Goal: Task Accomplishment & Management: Manage account settings

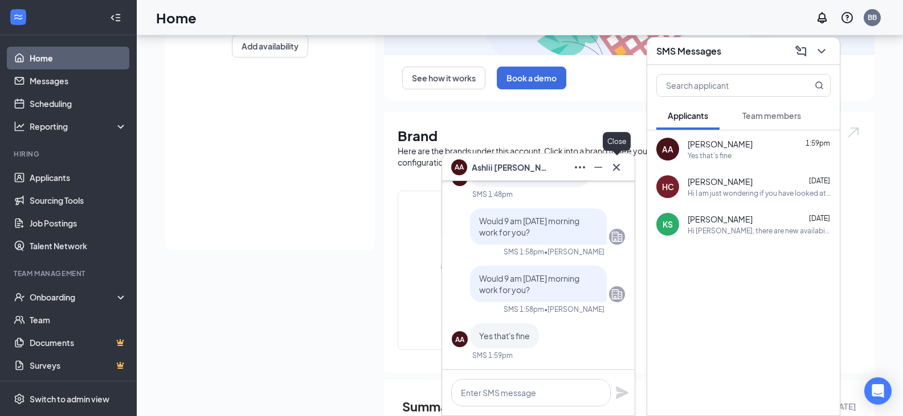
click at [616, 169] on icon "Cross" at bounding box center [617, 168] width 14 height 14
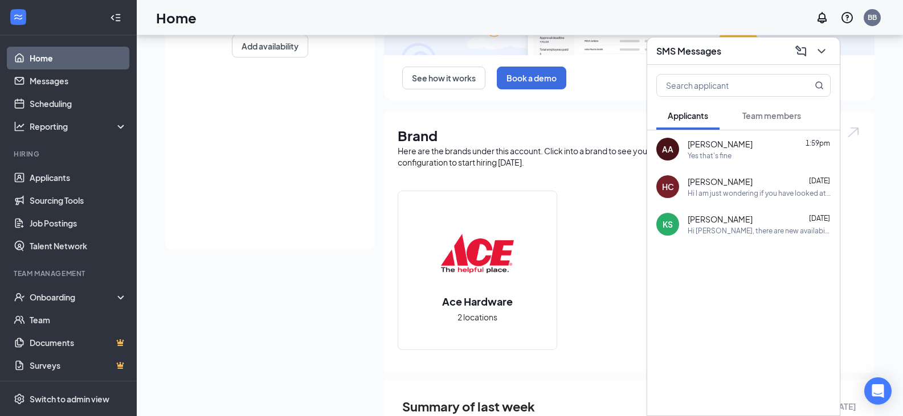
click at [719, 146] on span "[PERSON_NAME]" at bounding box center [720, 143] width 65 height 11
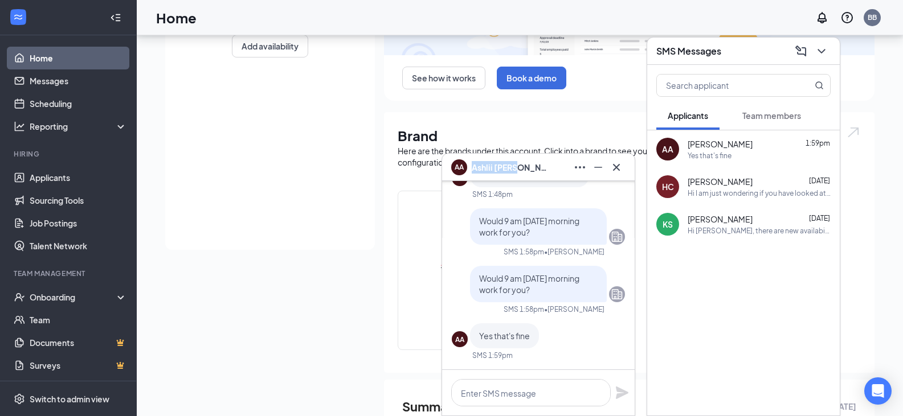
drag, startPoint x: 521, startPoint y: 167, endPoint x: 473, endPoint y: 172, distance: 48.1
click at [473, 172] on div "AA [PERSON_NAME]" at bounding box center [538, 167] width 174 height 18
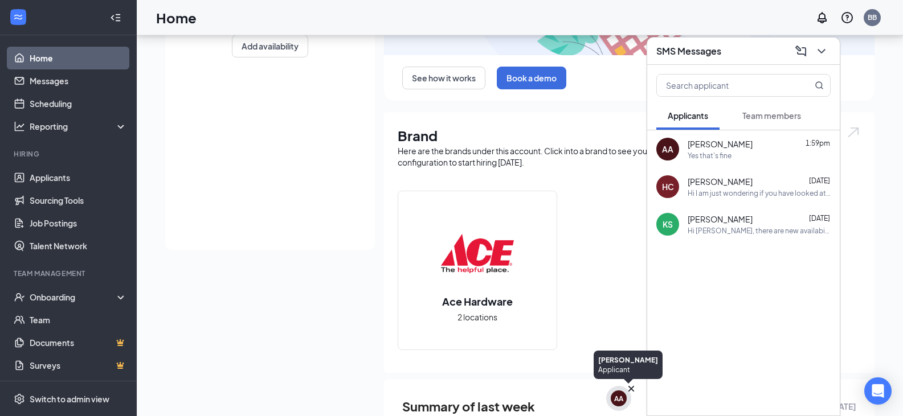
click at [619, 402] on div "AA" at bounding box center [618, 399] width 9 height 10
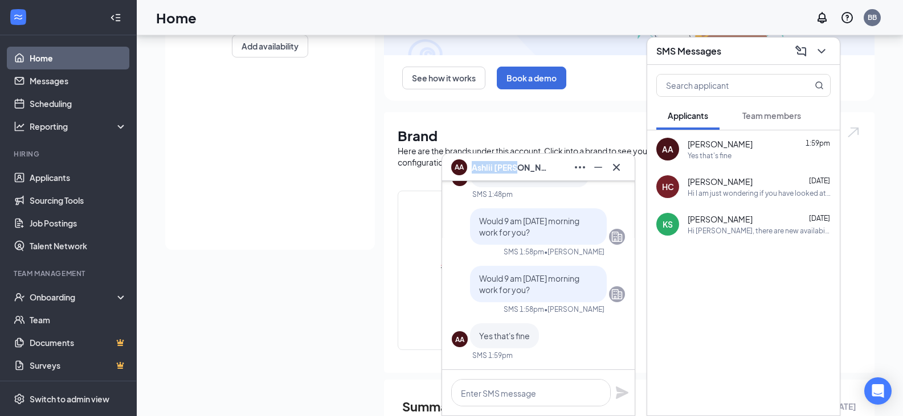
drag, startPoint x: 520, startPoint y: 166, endPoint x: 473, endPoint y: 166, distance: 46.7
click at [473, 166] on span "[PERSON_NAME]" at bounding box center [512, 167] width 80 height 13
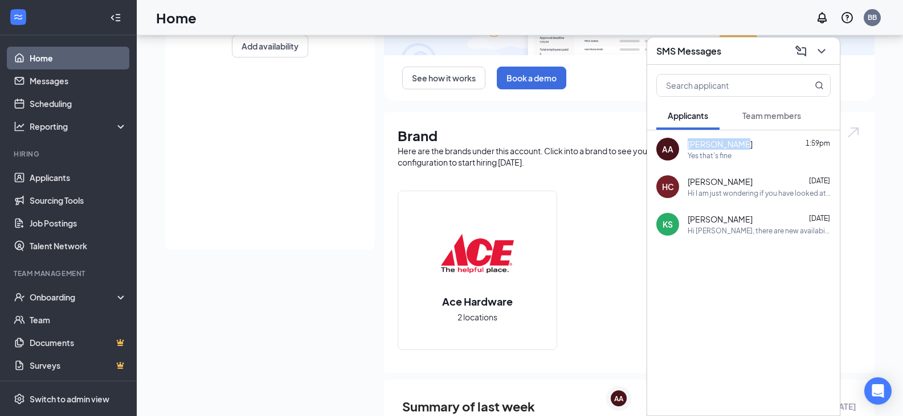
drag, startPoint x: 735, startPoint y: 140, endPoint x: 690, endPoint y: 144, distance: 45.7
click at [690, 144] on div "[PERSON_NAME] 1:59pm" at bounding box center [759, 143] width 143 height 11
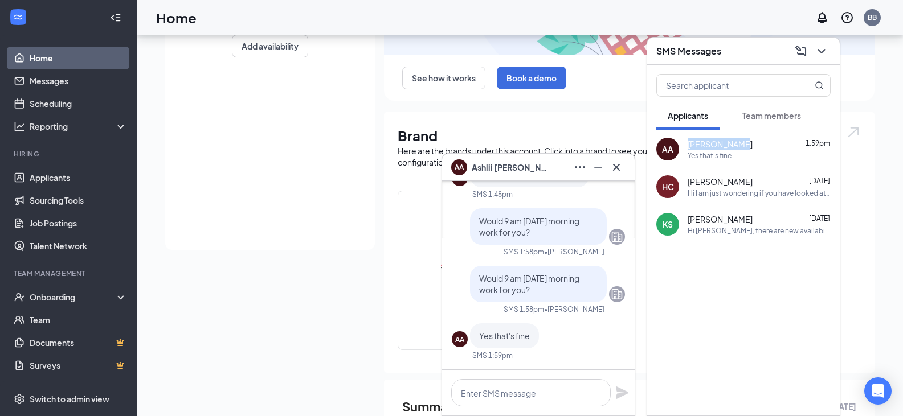
copy span "[PERSON_NAME]"
click at [617, 161] on icon "Cross" at bounding box center [617, 168] width 14 height 14
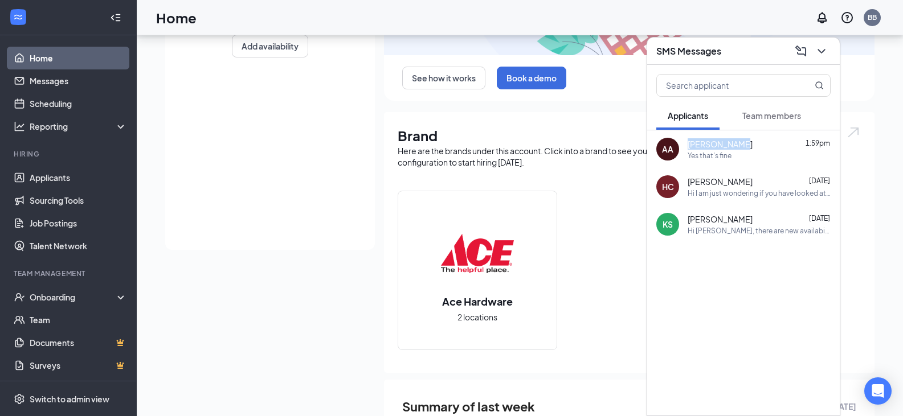
click at [721, 145] on span "[PERSON_NAME]" at bounding box center [720, 143] width 65 height 11
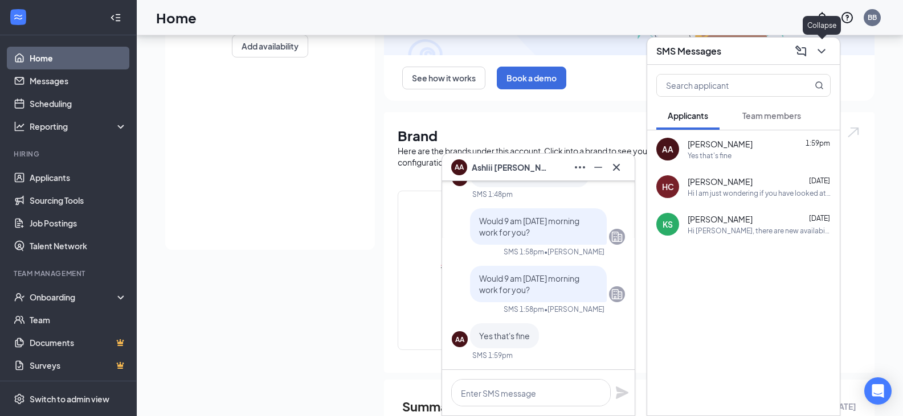
click at [824, 48] on icon "ChevronDown" at bounding box center [822, 51] width 14 height 14
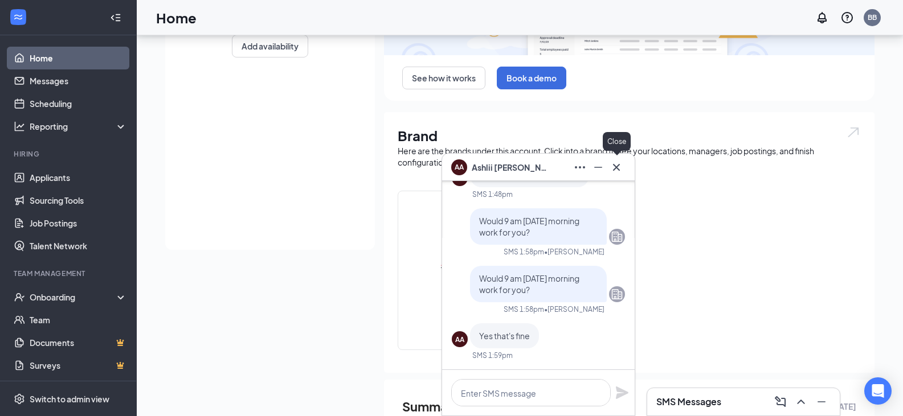
click at [618, 166] on icon "Cross" at bounding box center [617, 168] width 14 height 14
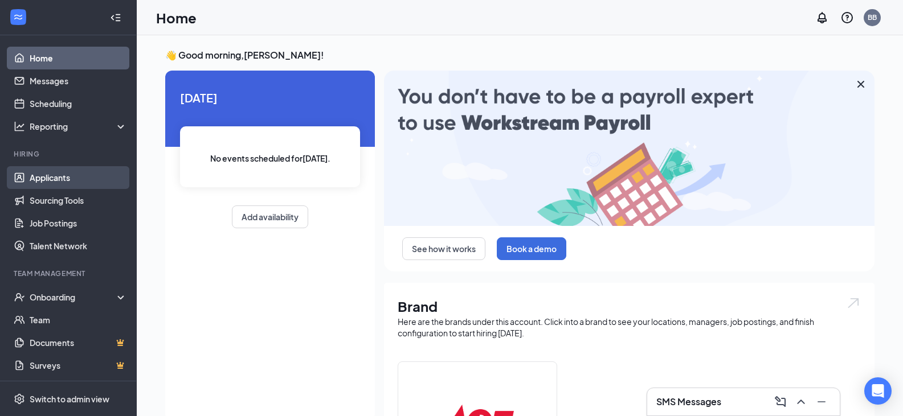
click at [51, 177] on link "Applicants" at bounding box center [78, 177] width 97 height 23
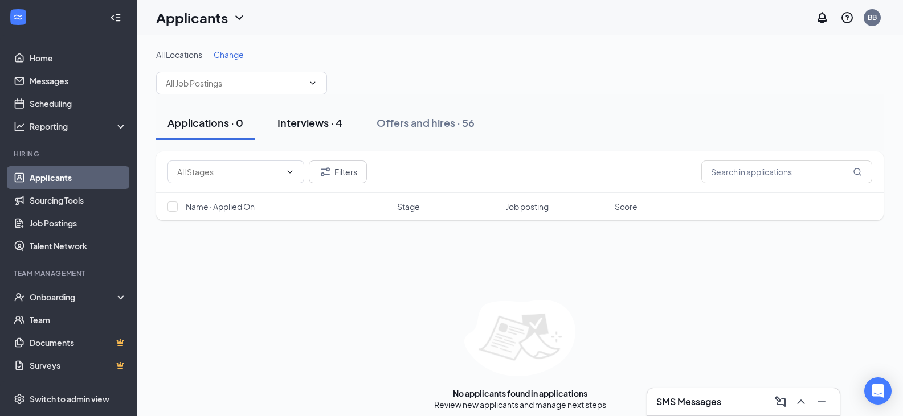
click at [303, 125] on div "Interviews · 4" at bounding box center [309, 123] width 65 height 14
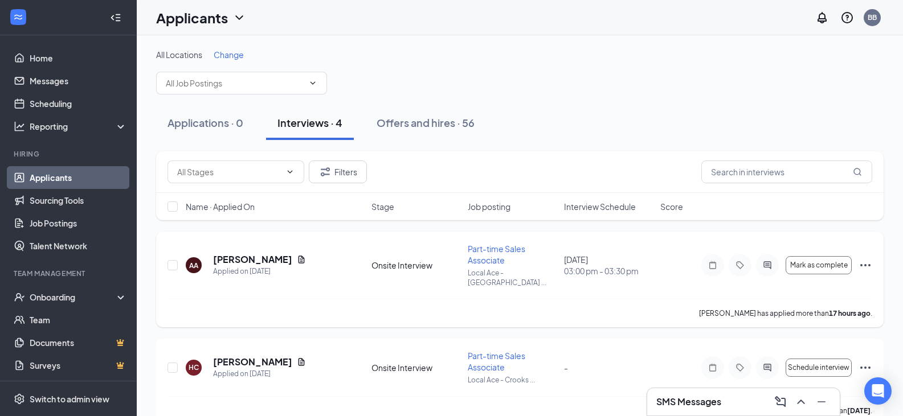
click at [864, 259] on icon "Ellipses" at bounding box center [866, 266] width 14 height 14
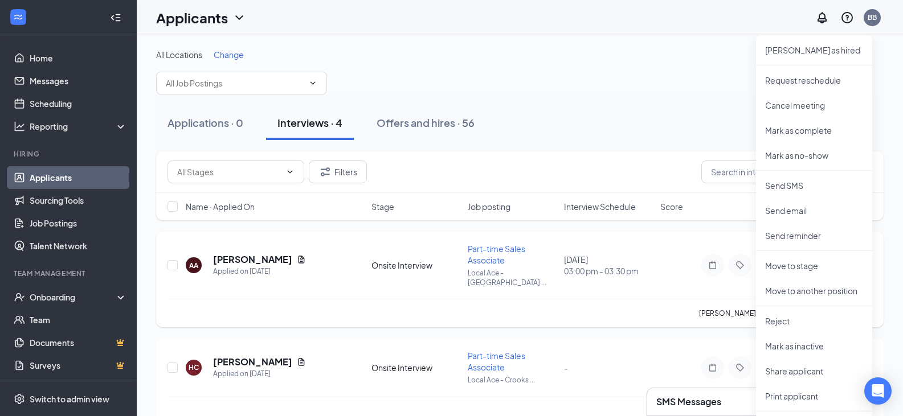
click at [661, 285] on div "AA [PERSON_NAME] Applied on [DATE] Onsite Interview Part-time Sales Associate L…" at bounding box center [519, 271] width 705 height 56
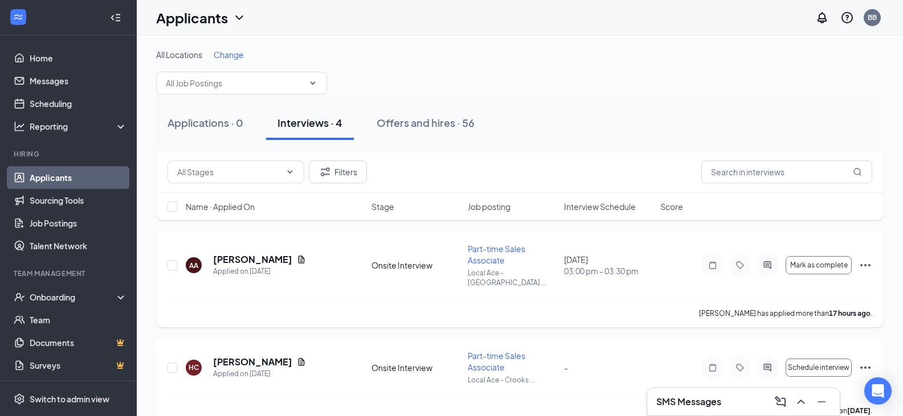
click at [717, 261] on icon "Note" at bounding box center [713, 265] width 14 height 9
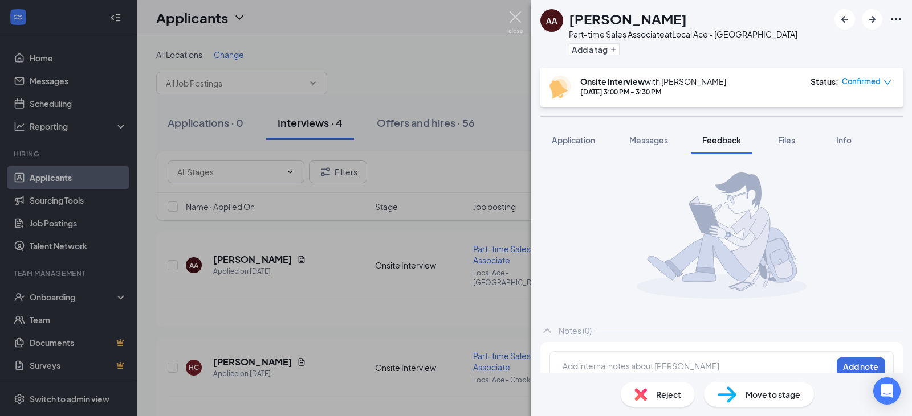
click at [513, 19] on img at bounding box center [515, 22] width 14 height 22
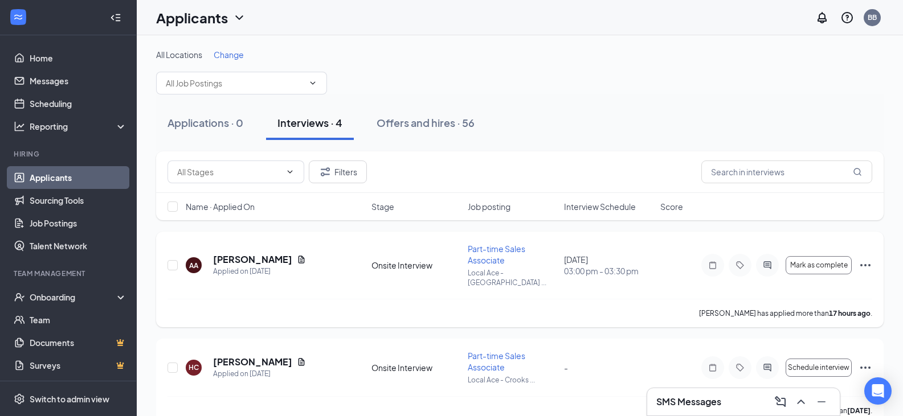
click at [867, 259] on icon "Ellipses" at bounding box center [866, 266] width 14 height 14
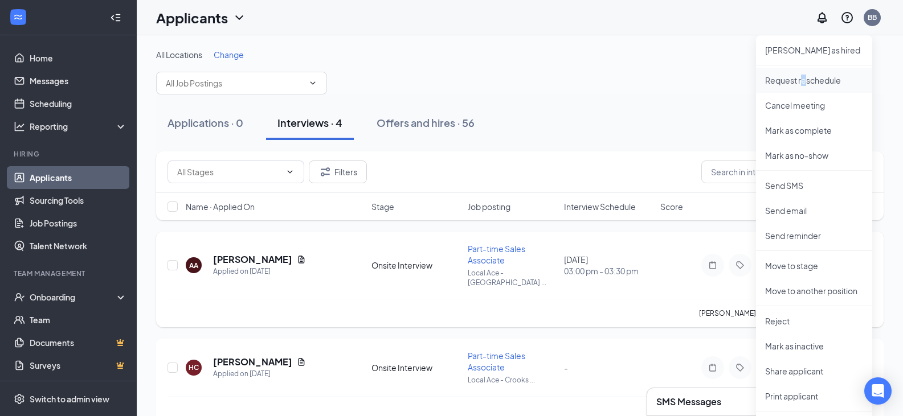
click at [803, 81] on p "Request reschedule" at bounding box center [814, 80] width 98 height 11
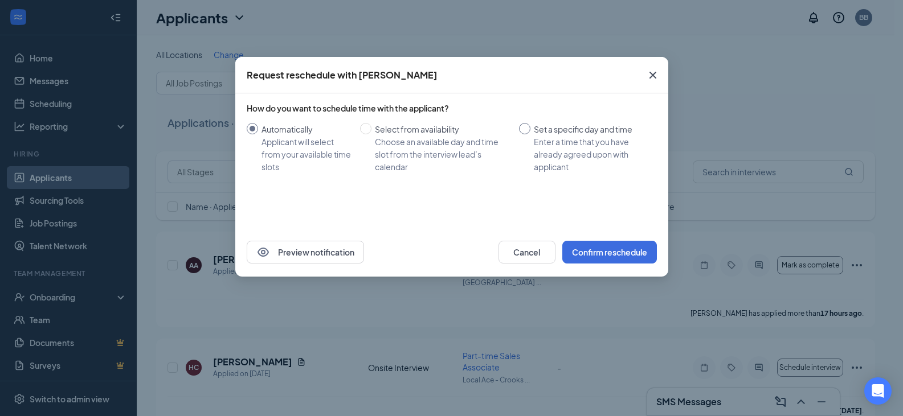
click at [523, 129] on input "Set a specific day and time Enter a time that you have already agreed upon with…" at bounding box center [524, 128] width 11 height 11
radio input "true"
radio input "false"
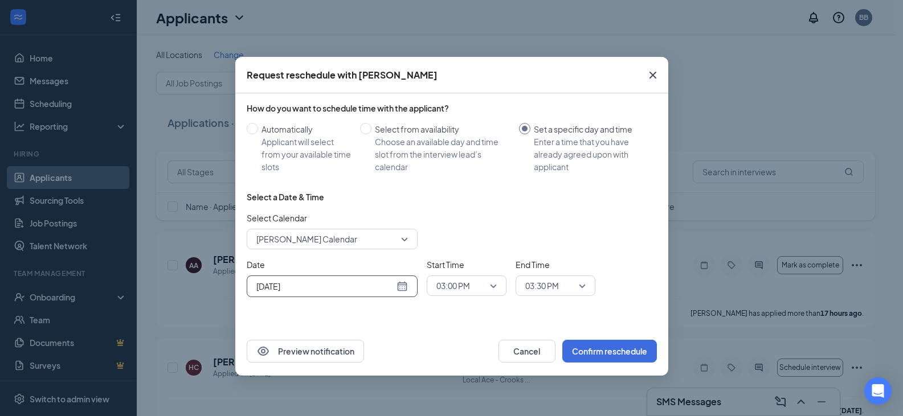
click at [355, 289] on input "[DATE]" at bounding box center [325, 286] width 138 height 13
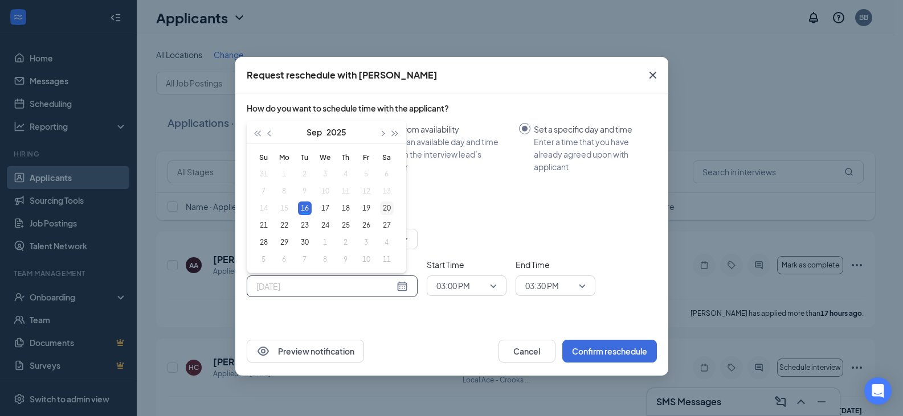
type input "[DATE]"
drag, startPoint x: 386, startPoint y: 204, endPoint x: 391, endPoint y: 206, distance: 5.9
click at [386, 204] on div "20" at bounding box center [387, 209] width 14 height 14
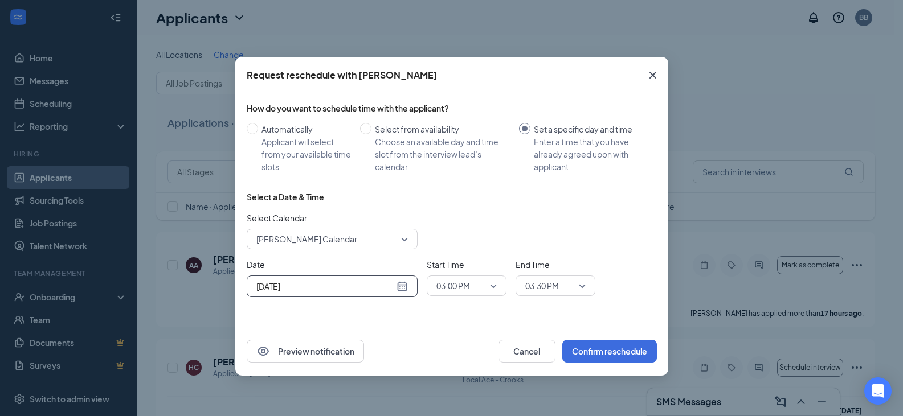
click at [489, 285] on span "03:00 PM" at bounding box center [466, 285] width 60 height 17
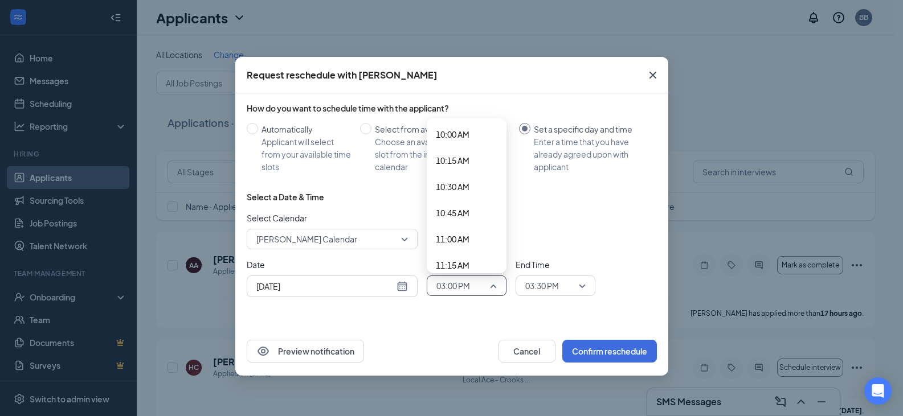
scroll to position [884, 0]
click at [467, 191] on span "09:00 AM" at bounding box center [453, 195] width 34 height 13
click at [583, 282] on span "03:30 PM" at bounding box center [555, 285] width 60 height 17
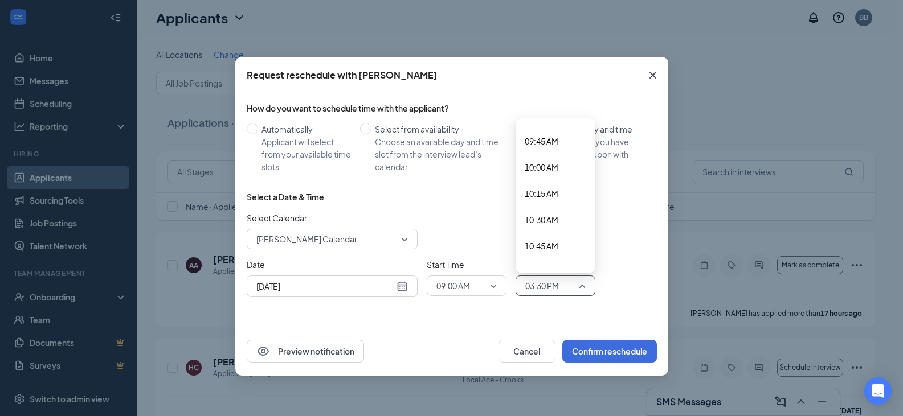
scroll to position [994, 0]
click at [544, 142] on span "09:30 AM" at bounding box center [542, 138] width 34 height 13
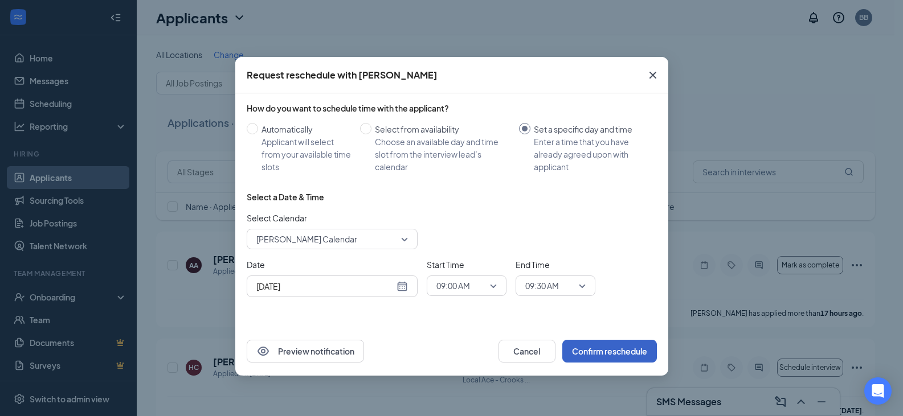
click at [607, 349] on button "Confirm reschedule" at bounding box center [609, 351] width 95 height 23
